Goal: Task Accomplishment & Management: Complete application form

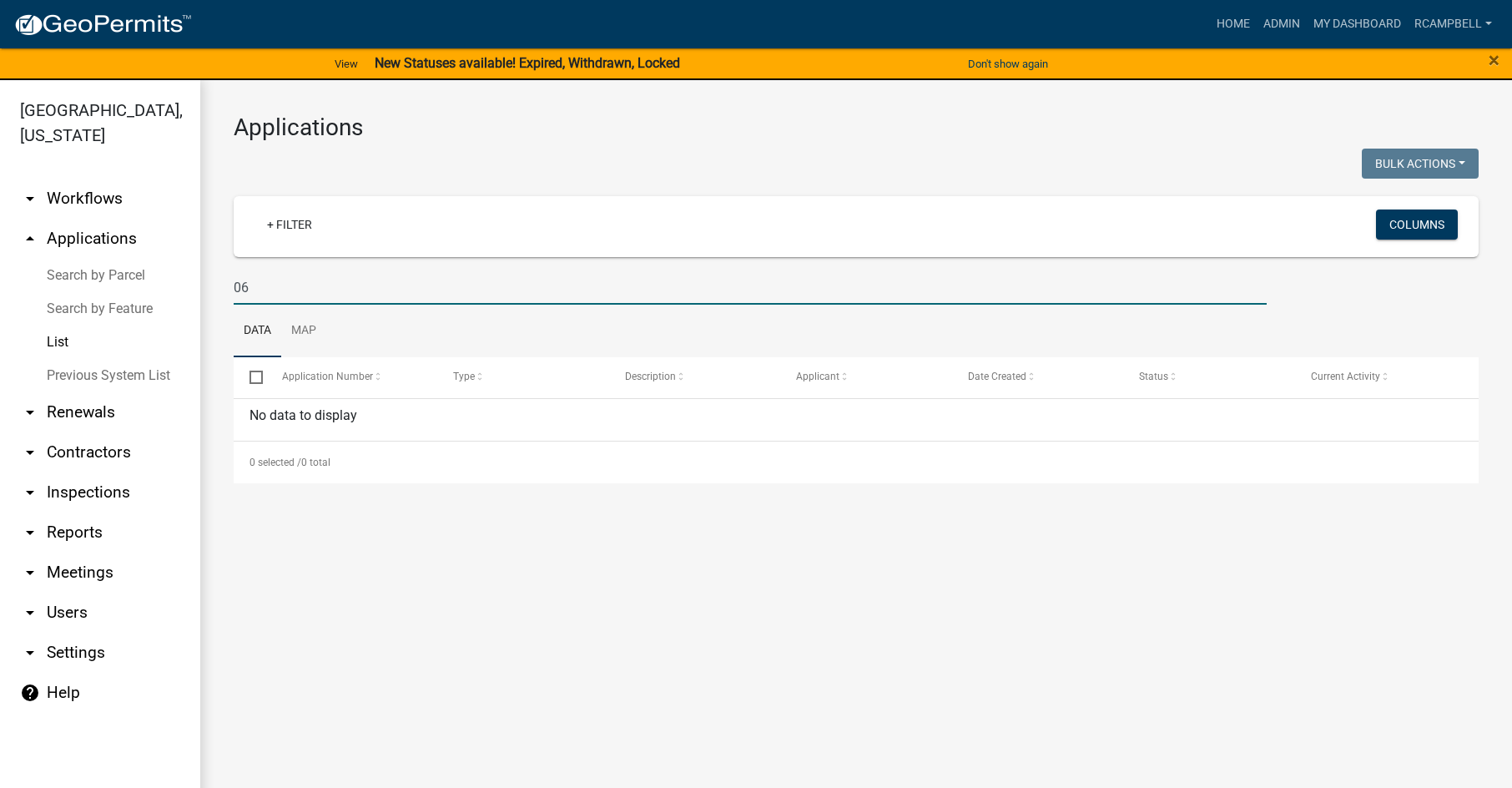
type input "0"
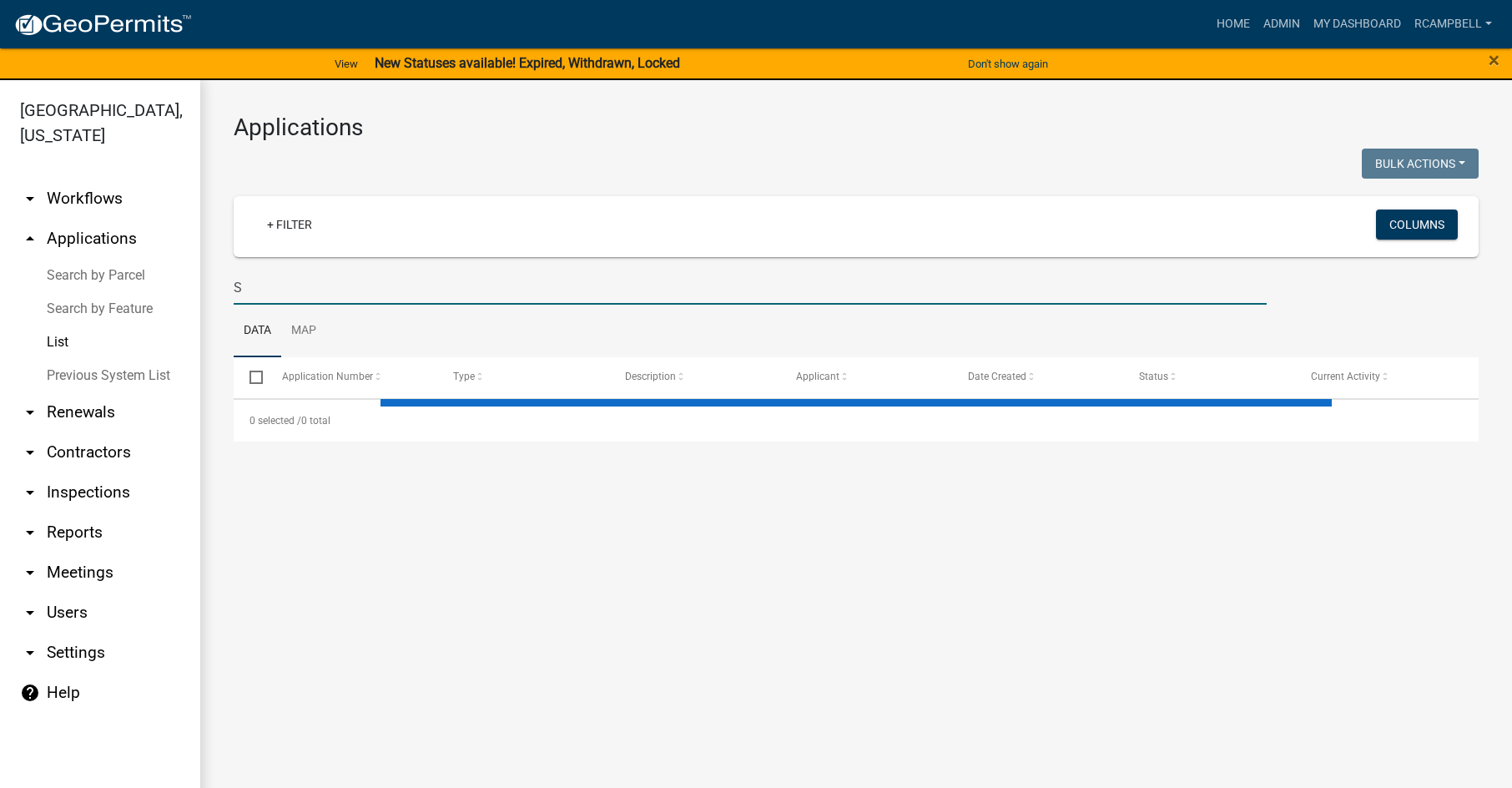
type input "SA"
select select "3: 100"
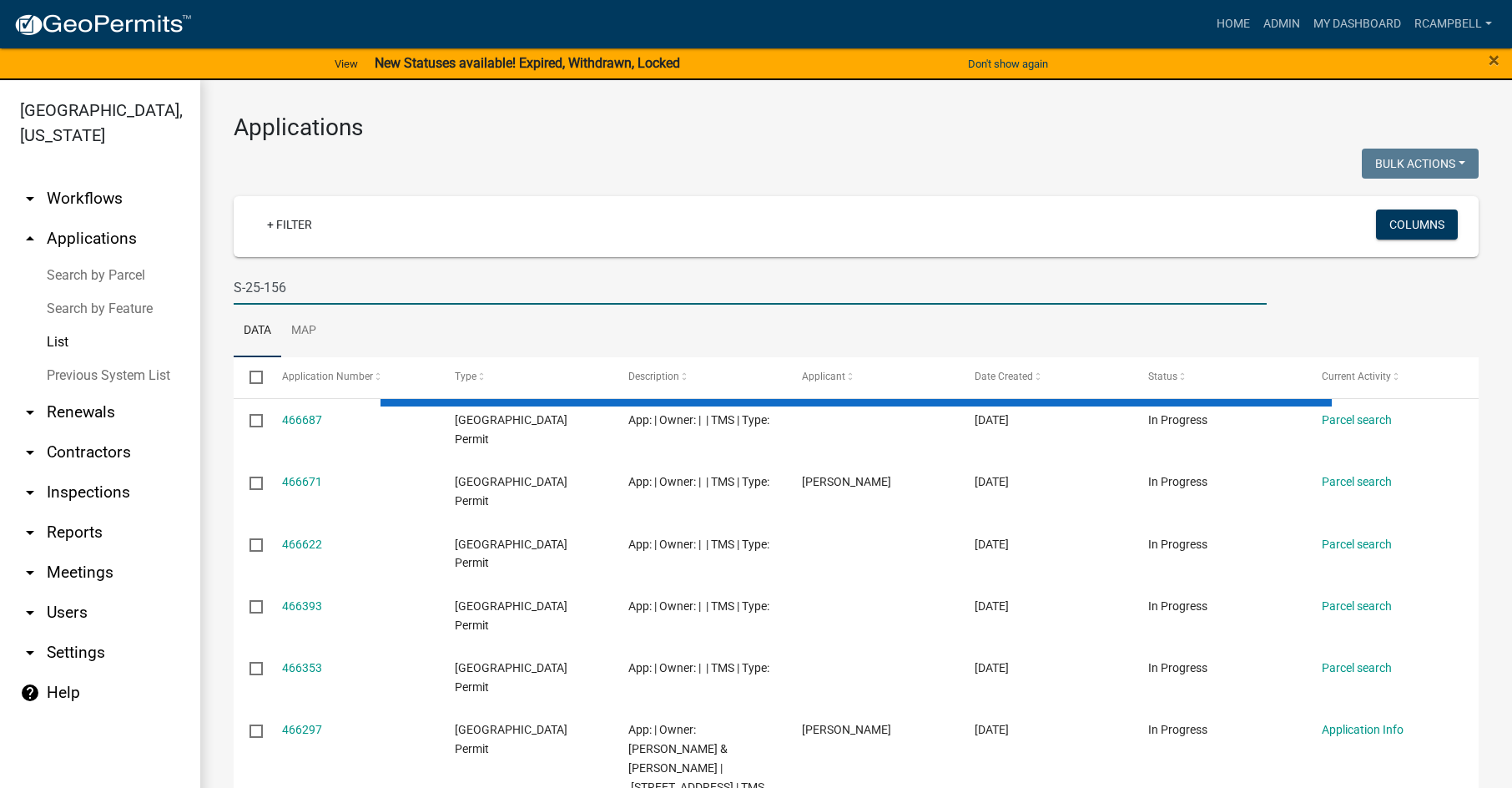
type input "S-25-156"
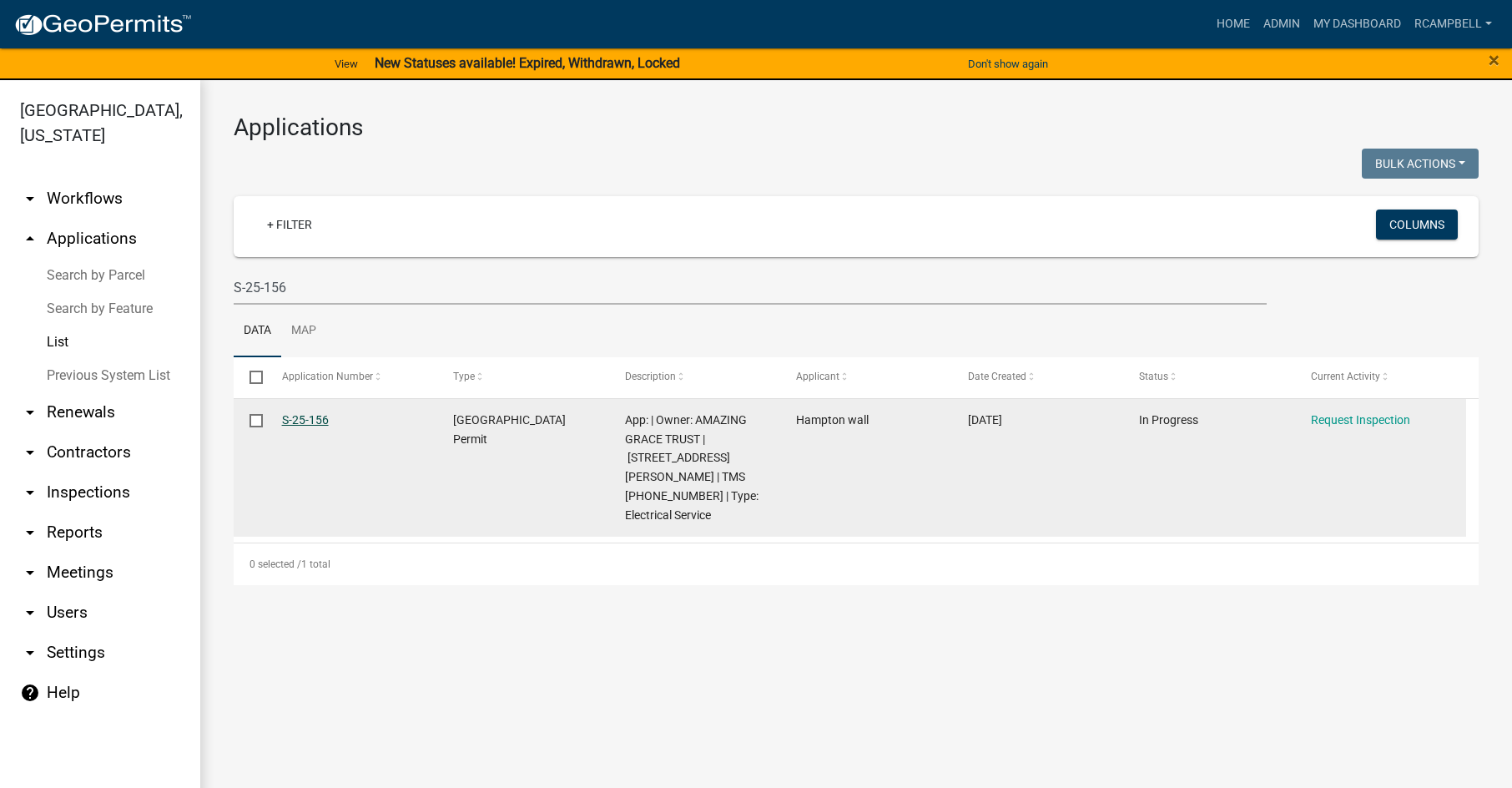
click at [307, 423] on link "S-25-156" at bounding box center [305, 419] width 47 height 13
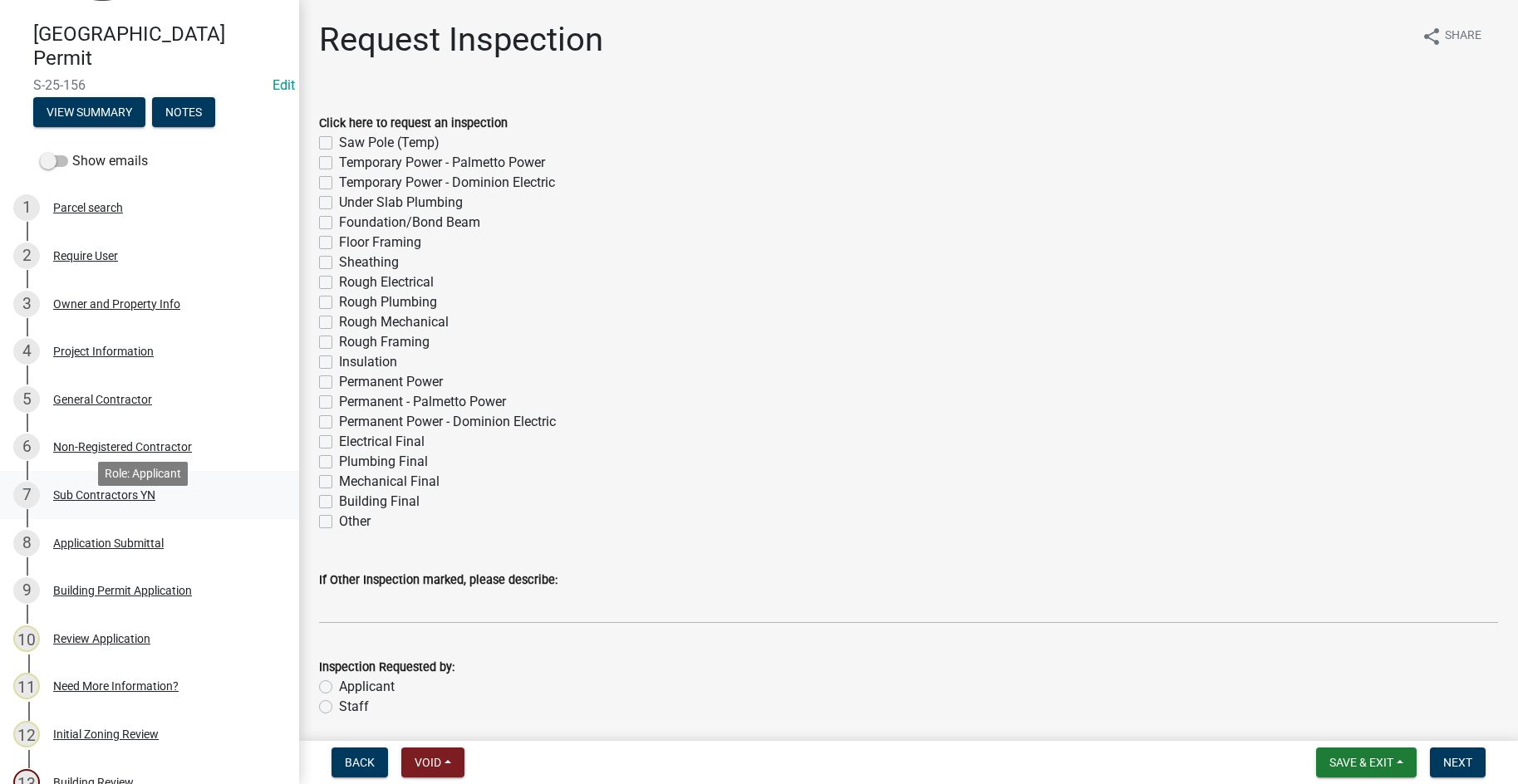
scroll to position [108, 0]
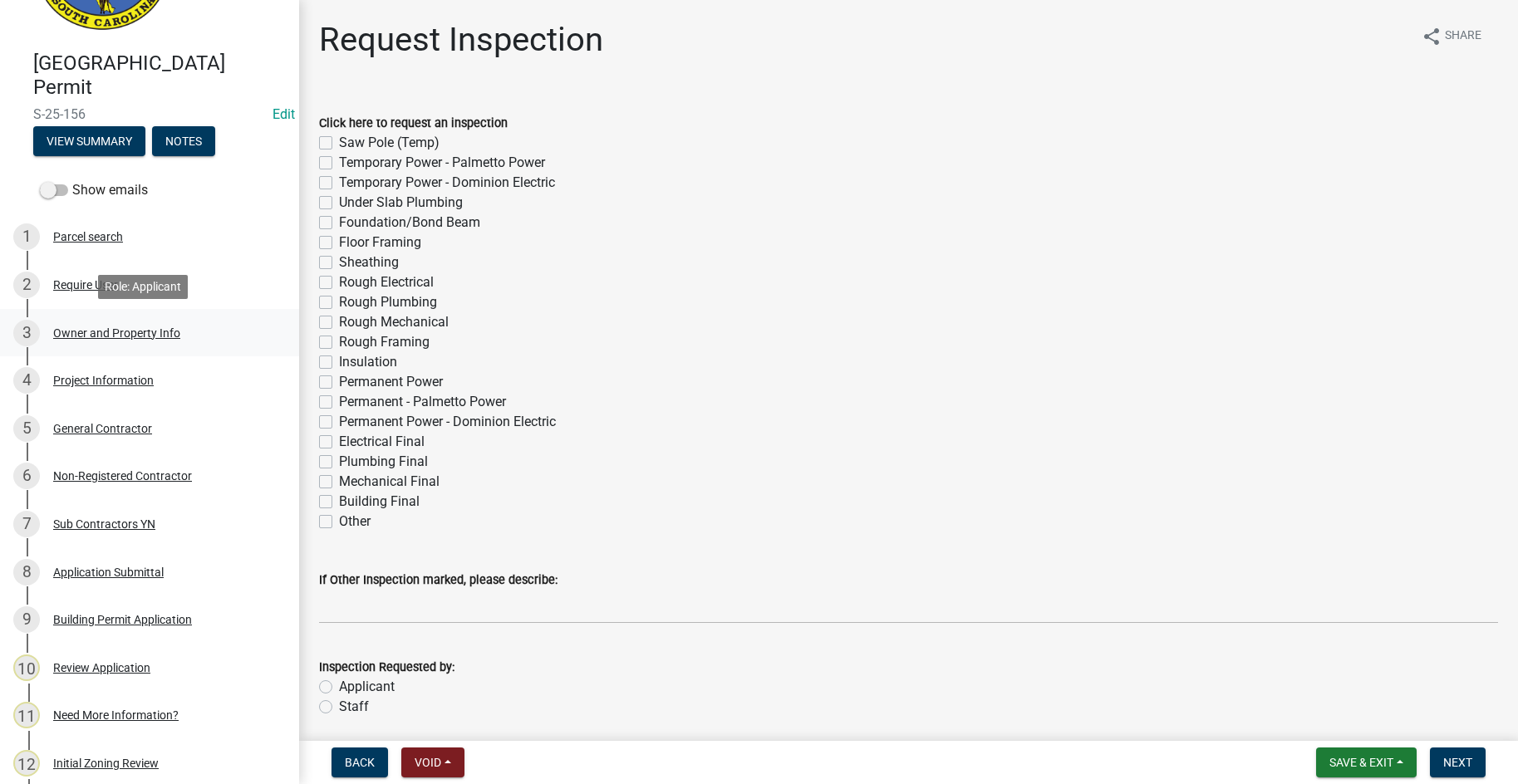
click at [80, 333] on div "Owner and Property Info" at bounding box center [117, 332] width 127 height 11
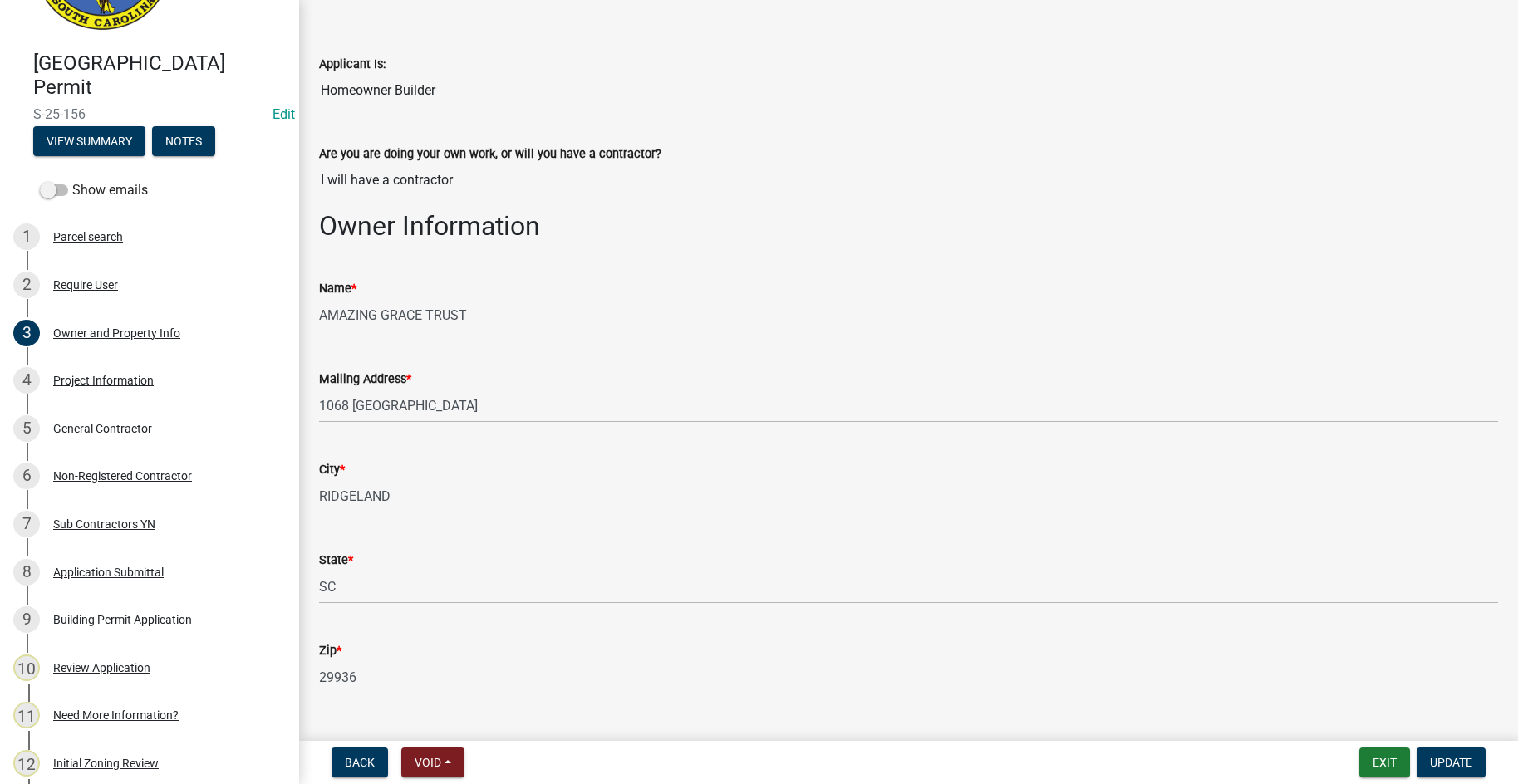
scroll to position [0, 0]
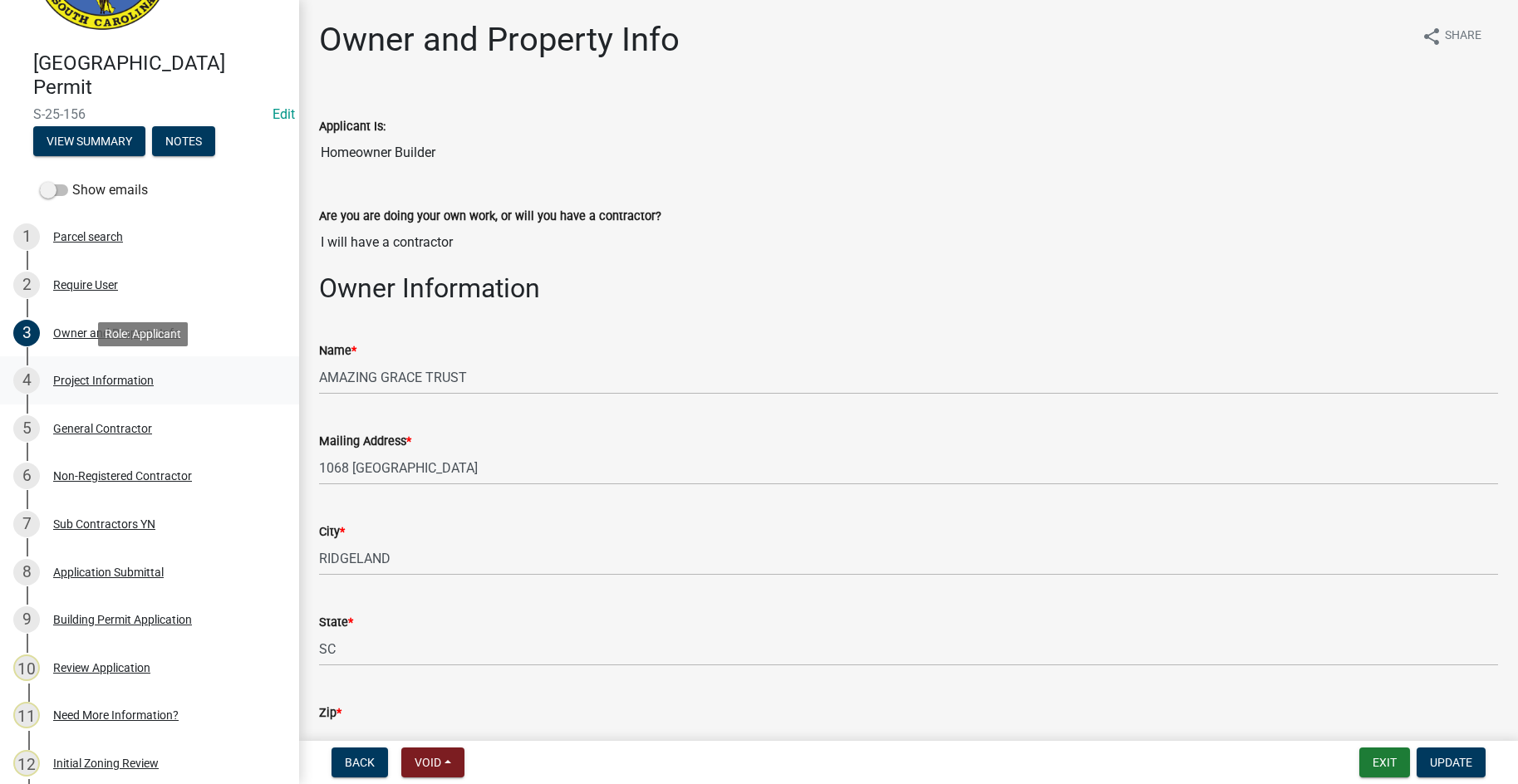
click at [111, 375] on div "Project Information" at bounding box center [104, 380] width 100 height 11
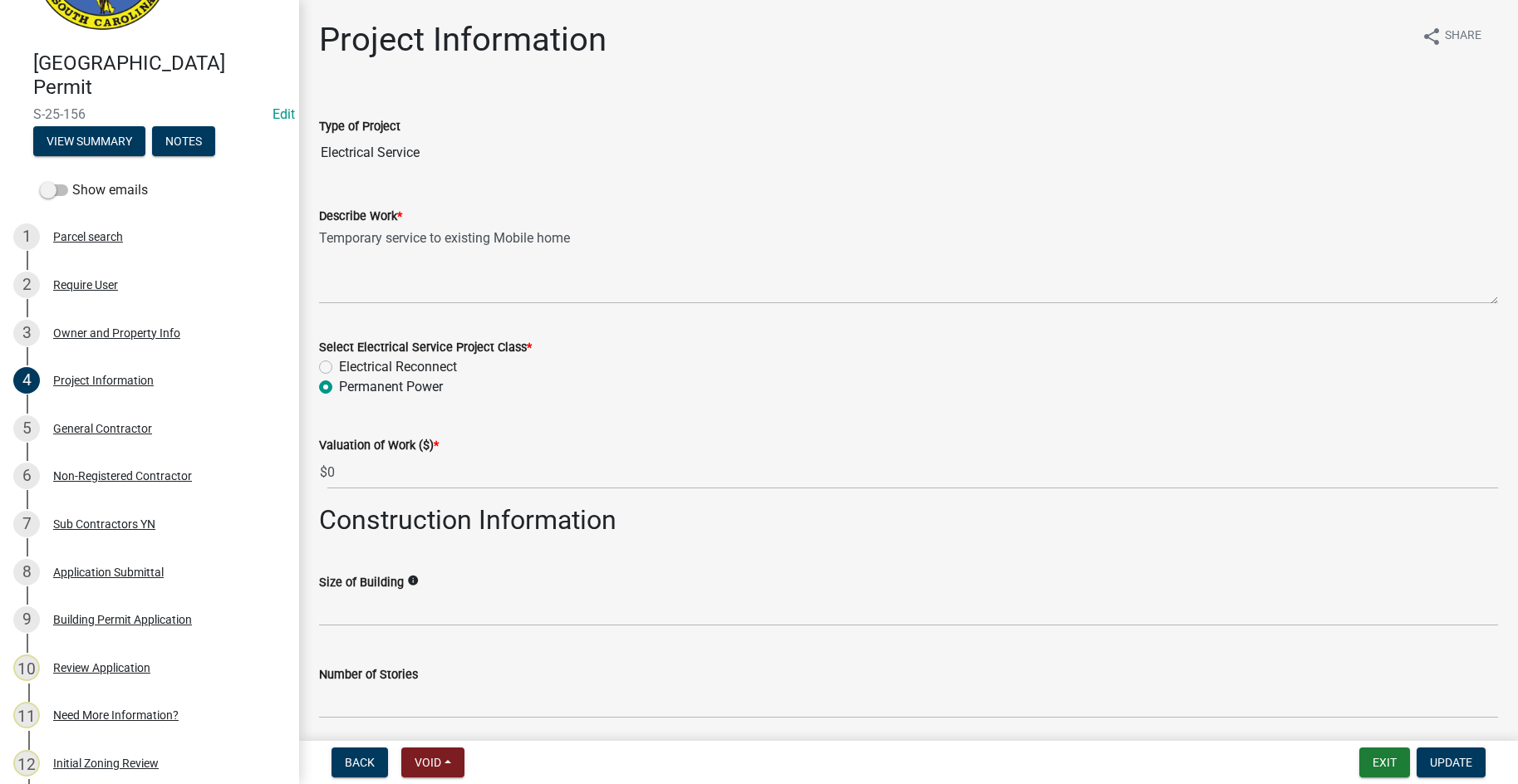
click at [352, 152] on input "Electrical Service" at bounding box center [908, 153] width 1179 height 33
click at [351, 155] on input "Electrical Service" at bounding box center [908, 153] width 1179 height 33
click at [425, 157] on input "Electrical Service" at bounding box center [908, 153] width 1179 height 33
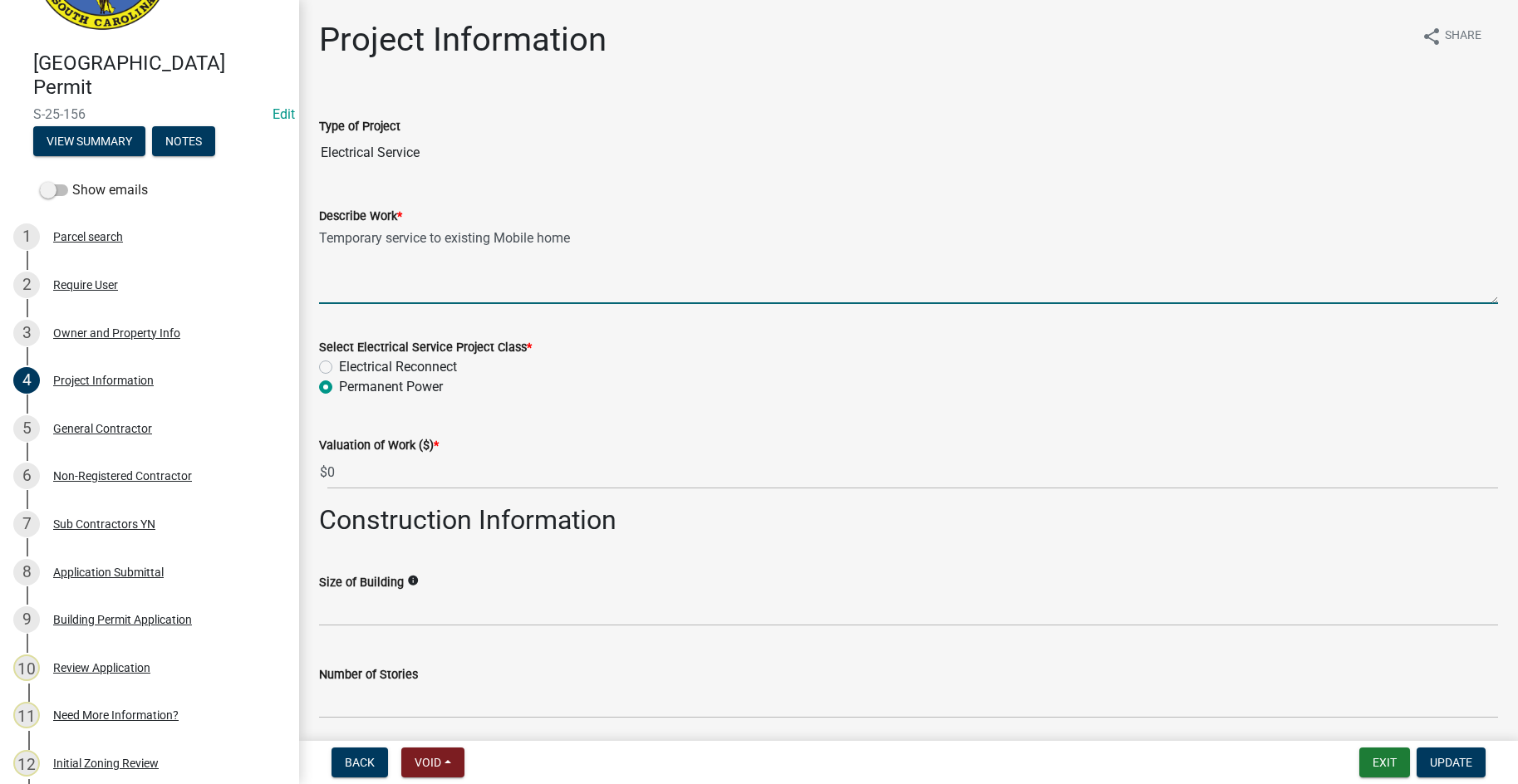
click at [584, 235] on textarea "Temporary service to existing Mobile home" at bounding box center [908, 265] width 1179 height 78
click at [496, 236] on textarea "Temporary service to existing Mobile home" at bounding box center [908, 265] width 1179 height 78
click at [339, 244] on textarea "Revovation Mobile home" at bounding box center [908, 265] width 1179 height 78
click at [389, 154] on input "Electrical Service" at bounding box center [908, 153] width 1179 height 33
click at [476, 241] on textarea "Renovation Mobile home" at bounding box center [908, 265] width 1179 height 78
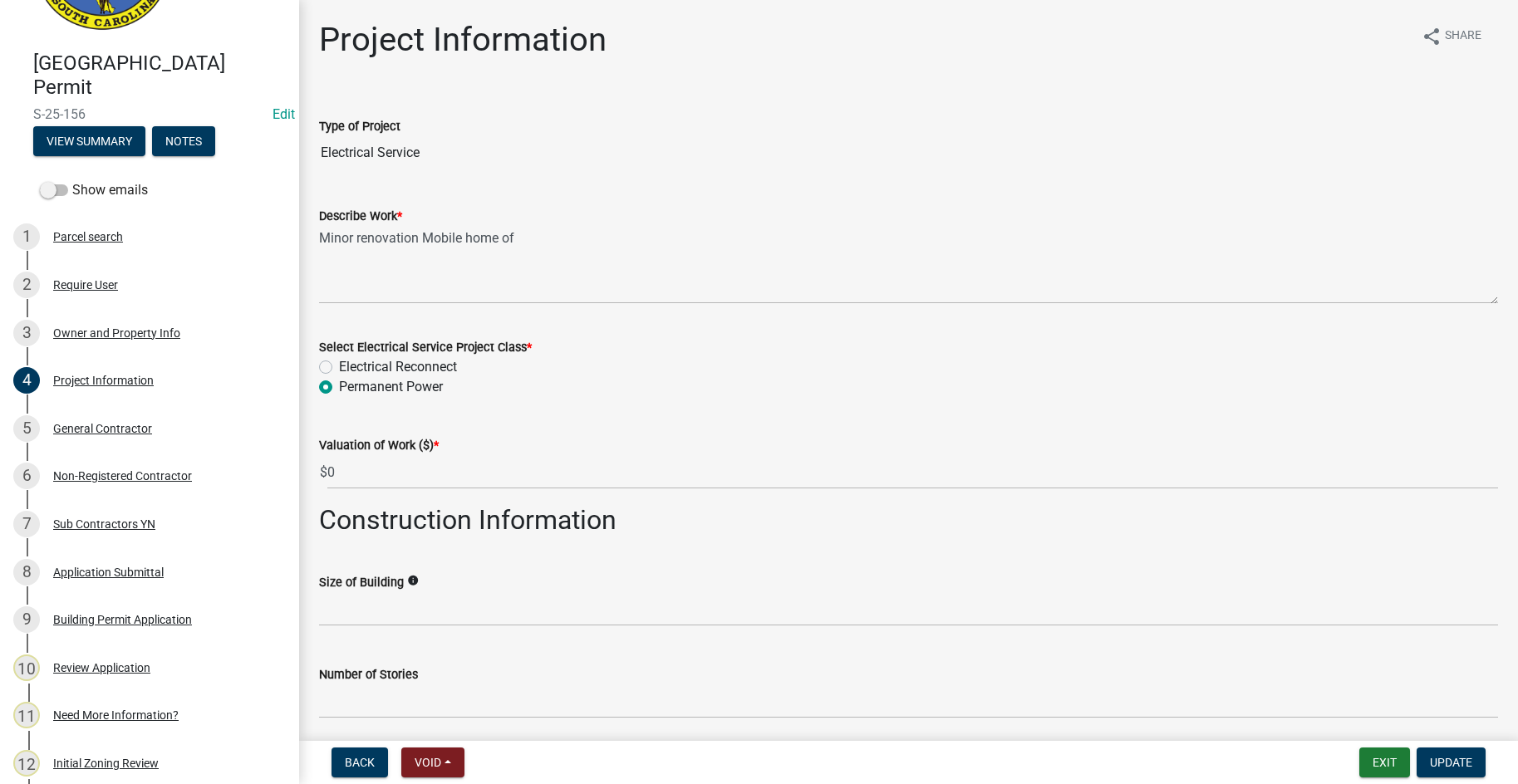
drag, startPoint x: 319, startPoint y: 159, endPoint x: 416, endPoint y: 158, distance: 97.0
click at [416, 158] on div "Type of Project Electrical Service" at bounding box center [908, 131] width 1204 height 77
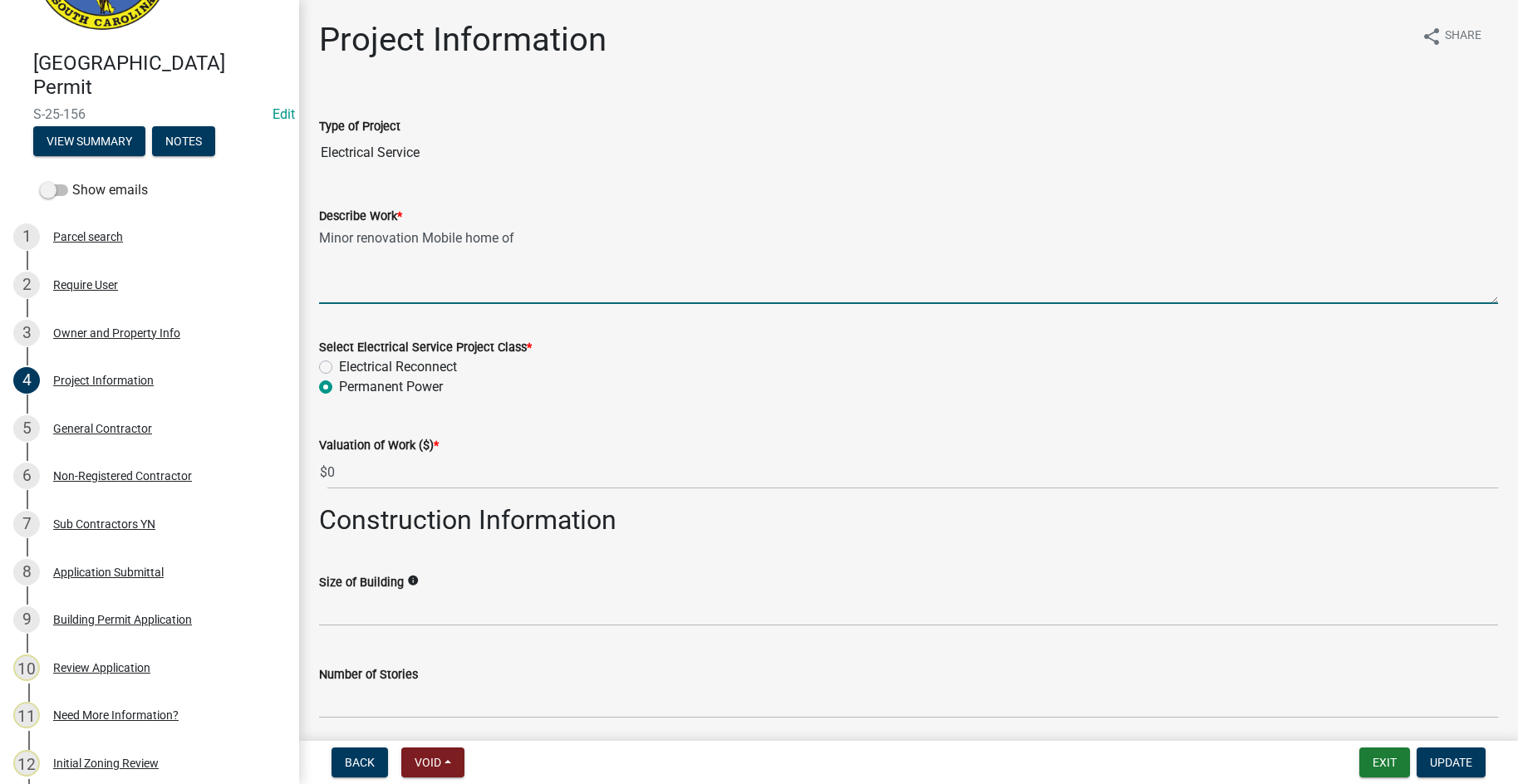
click at [400, 263] on textarea "Minor renovation Mobile home of" at bounding box center [908, 265] width 1179 height 78
click at [425, 236] on textarea "Minor renovation Mobile home of" at bounding box center [908, 265] width 1179 height 78
type textarea "Minor renovations of existing mobile home"
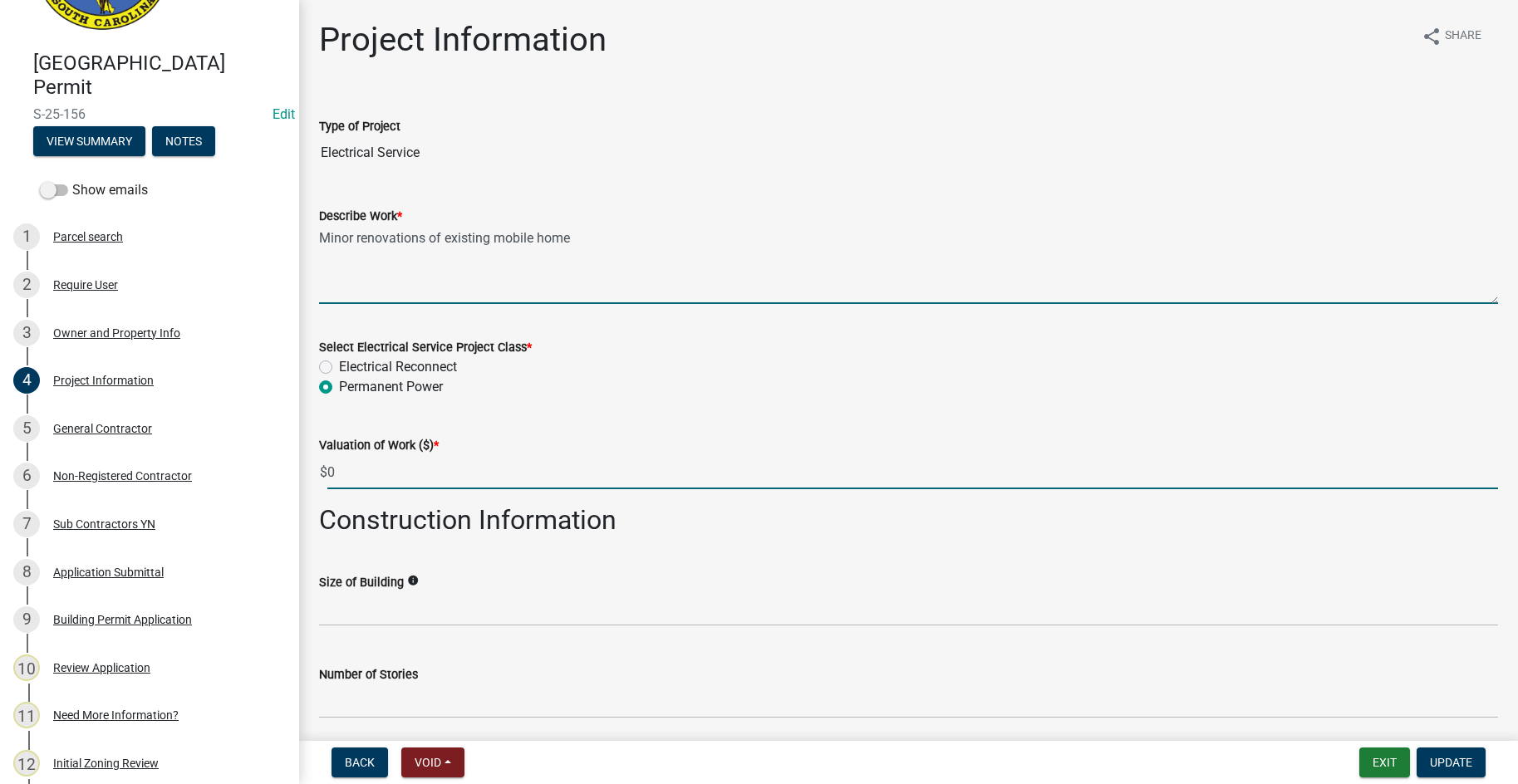
click at [402, 467] on input "0" at bounding box center [913, 471] width 1171 height 34
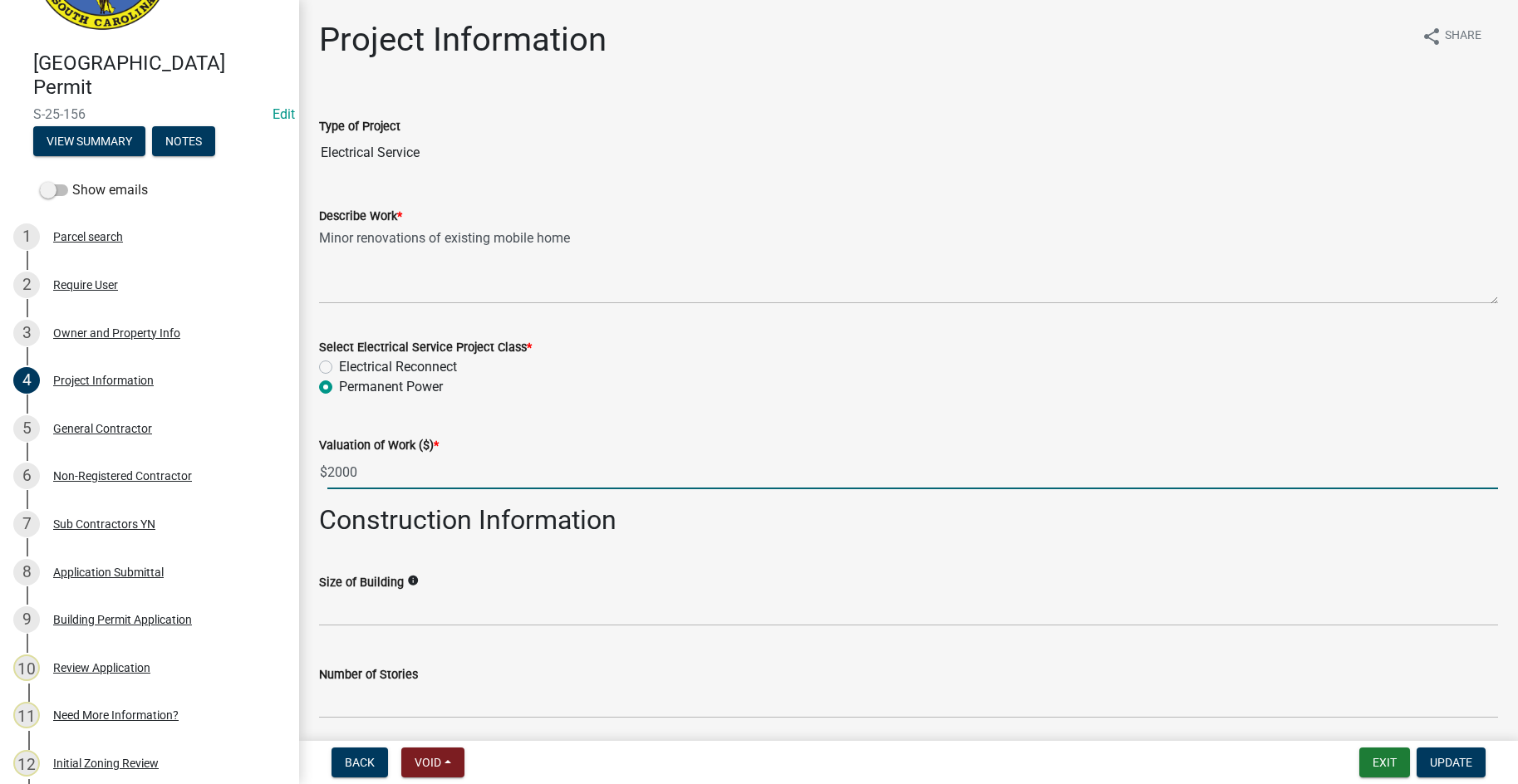
click at [910, 473] on input "2000" at bounding box center [913, 471] width 1171 height 34
type input "2000"
click at [814, 525] on h2 "Construction Information" at bounding box center [908, 520] width 1179 height 32
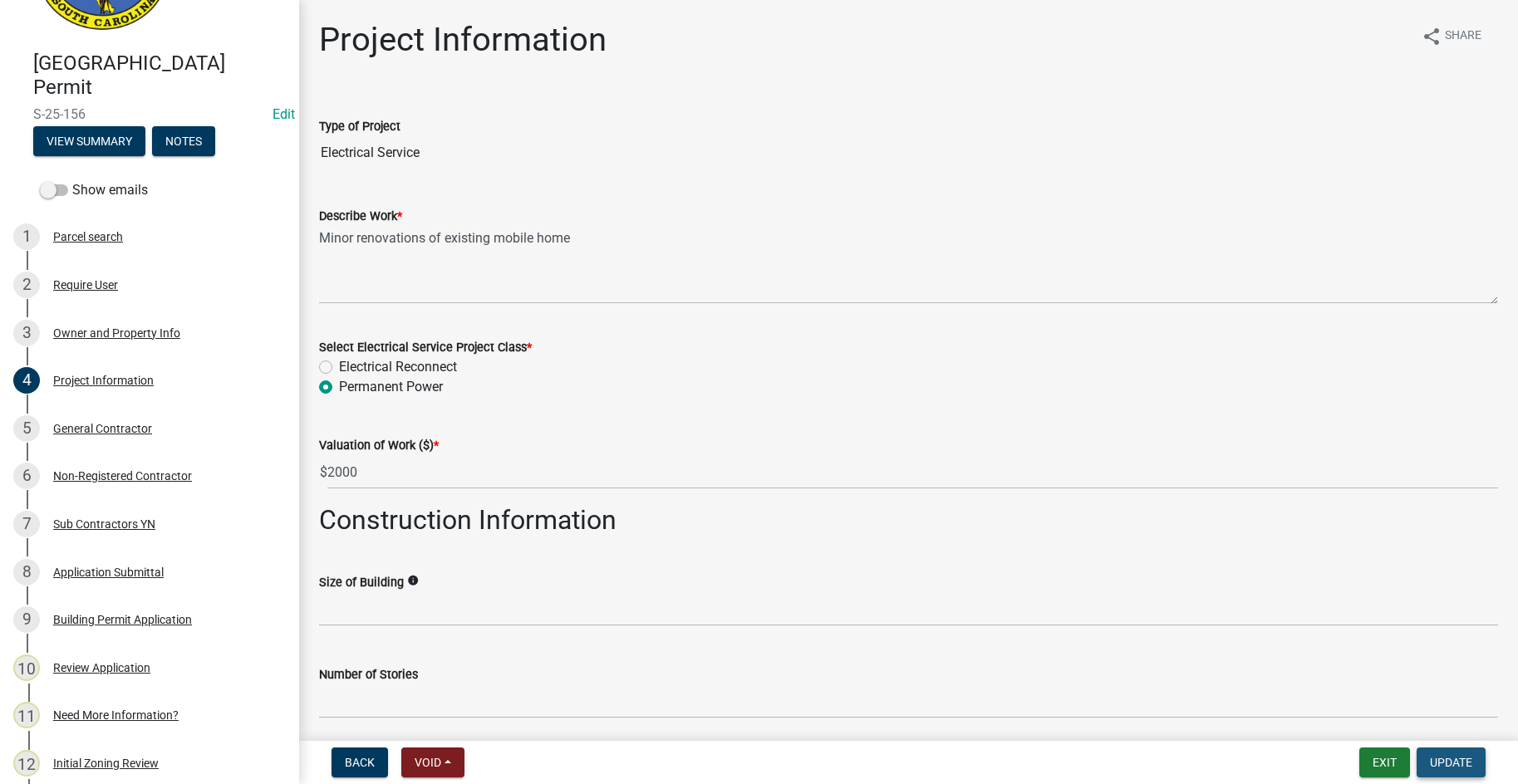
click at [1476, 767] on button "Update" at bounding box center [1451, 762] width 69 height 30
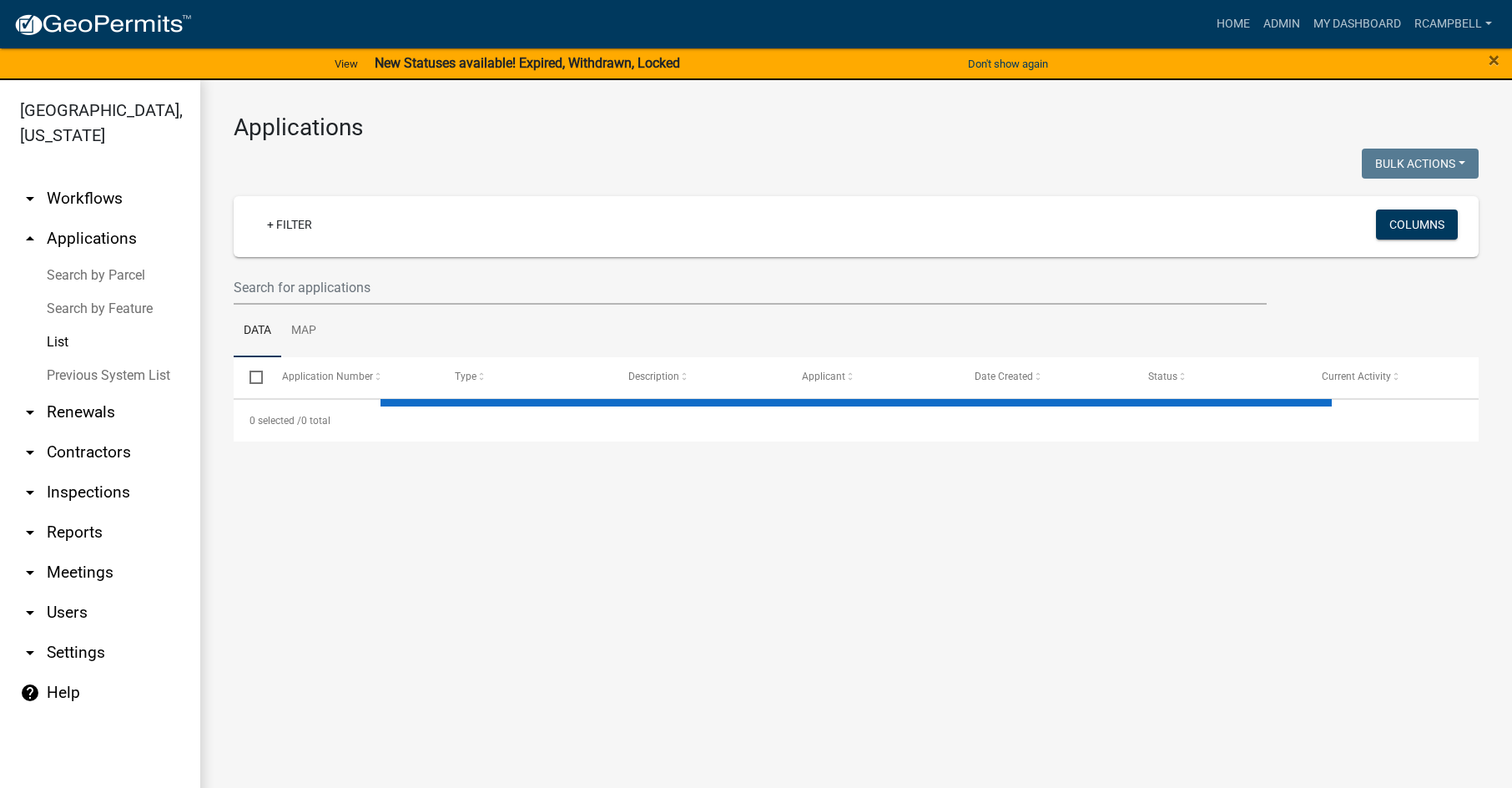
select select "3: 100"
